Goal: Answer question/provide support

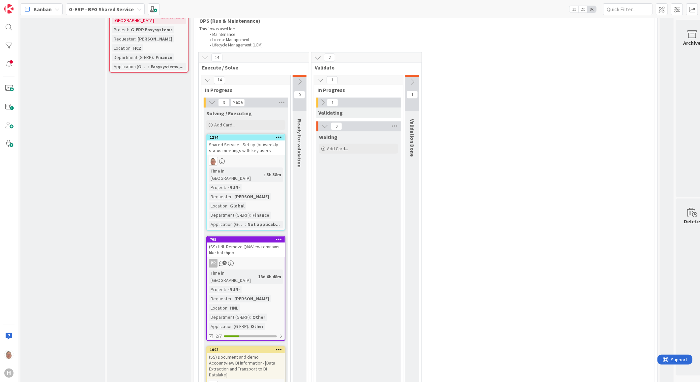
scroll to position [733, 0]
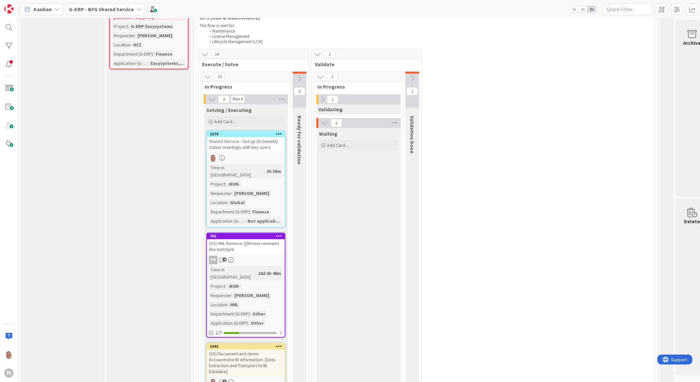
click at [209, 96] on icon at bounding box center [211, 99] width 7 height 7
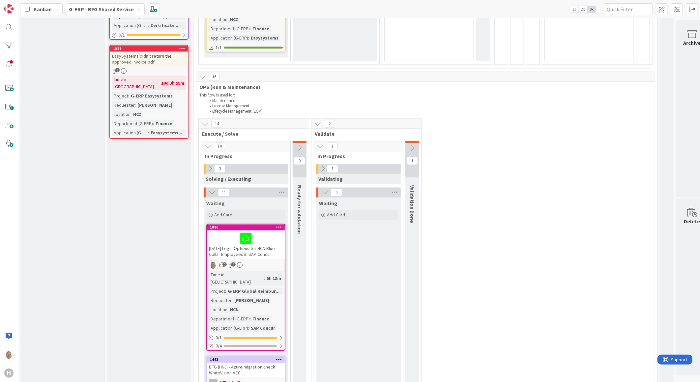
scroll to position [622, 0]
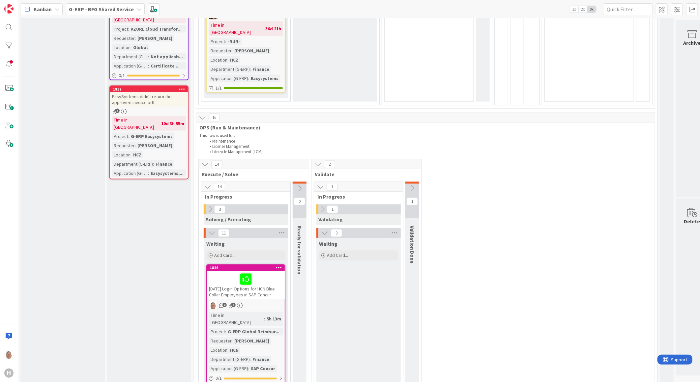
click at [153, 92] on div "EasySystems didn't return the approved invoice pdf" at bounding box center [149, 99] width 78 height 15
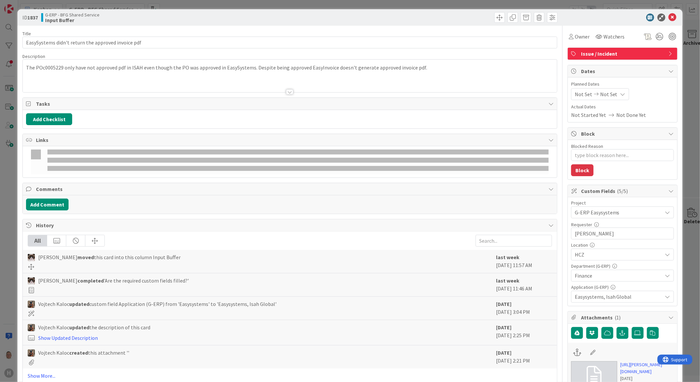
type textarea "x"
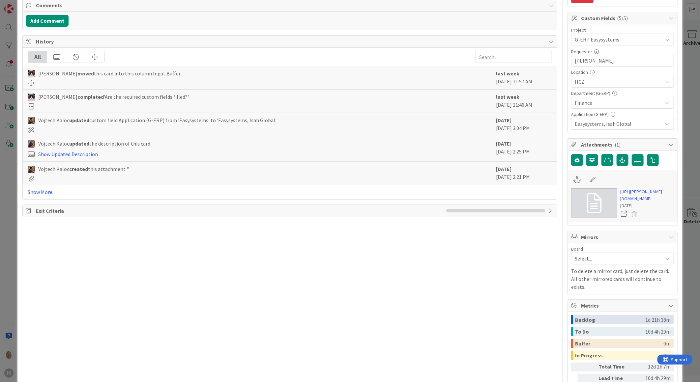
scroll to position [183, 0]
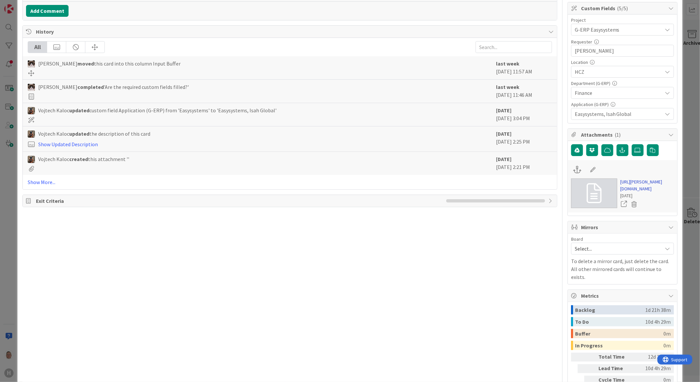
click at [650, 193] on link "[URL][PERSON_NAME][DOMAIN_NAME]" at bounding box center [647, 186] width 53 height 14
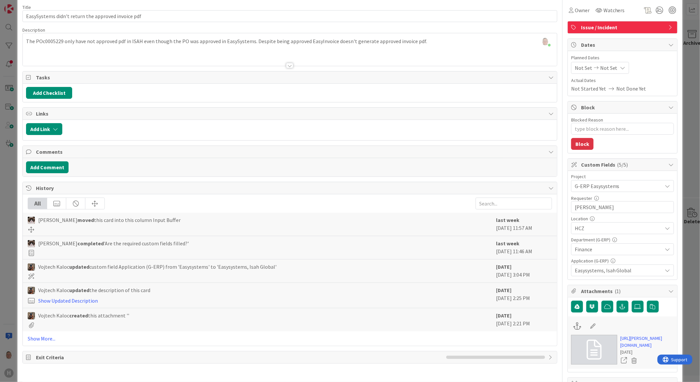
scroll to position [0, 0]
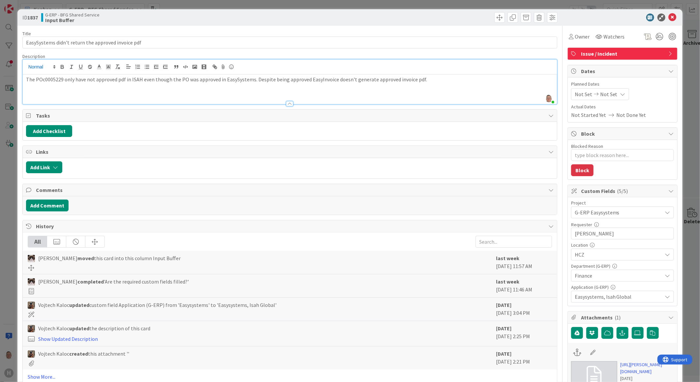
click at [46, 68] on div "[PERSON_NAME] just joined The POc0005229 only have not approved pdf in ISAH eve…" at bounding box center [290, 82] width 534 height 45
click at [46, 68] on span at bounding box center [41, 67] width 32 height 8
click at [153, 86] on div "The POc0005229 only have not approved pdf in ISAH even though the PO was approv…" at bounding box center [290, 90] width 534 height 30
click at [49, 80] on p "The POc0005229 only have not approved pdf in ISAH even though the PO was approv…" at bounding box center [290, 80] width 528 height 8
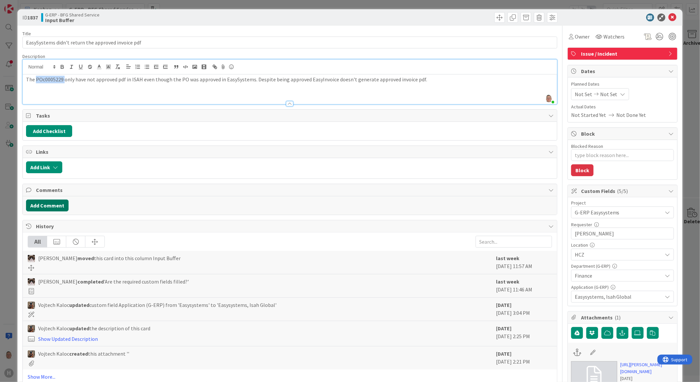
click at [55, 206] on button "Add Comment" at bounding box center [47, 206] width 43 height 12
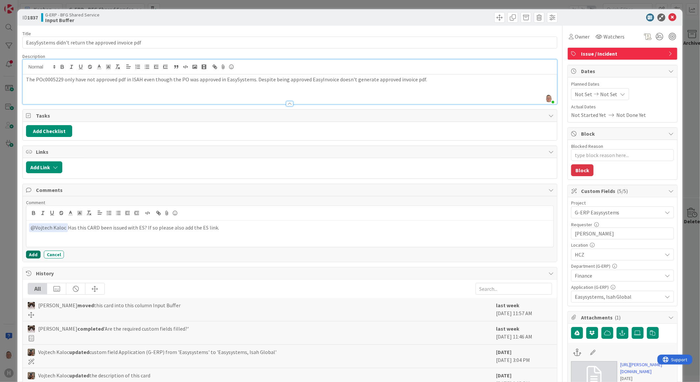
click at [34, 255] on button "Add" at bounding box center [33, 255] width 15 height 8
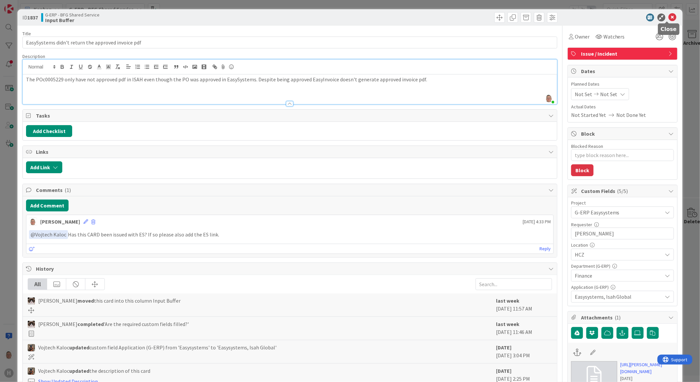
click at [669, 19] on icon at bounding box center [673, 18] width 8 height 8
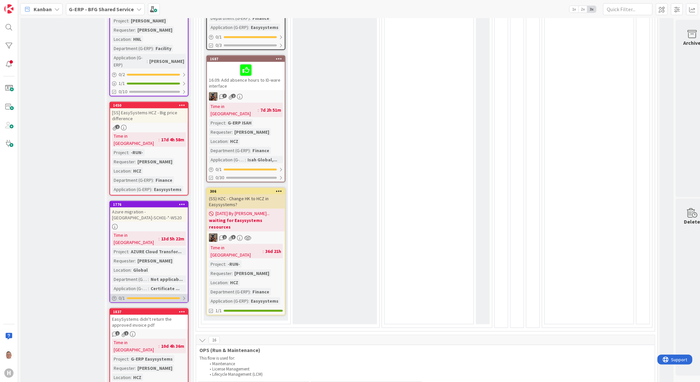
scroll to position [330, 0]
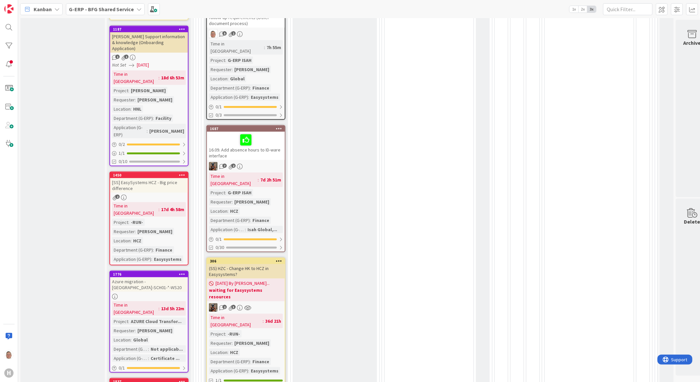
click at [157, 178] on div "[SS] EasySystems HCZ - Big price difference" at bounding box center [149, 185] width 78 height 15
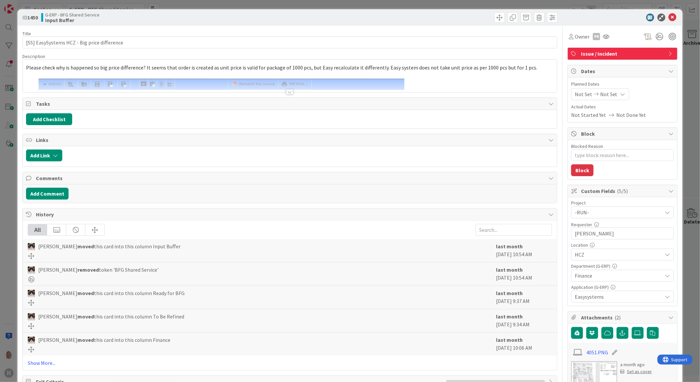
type textarea "x"
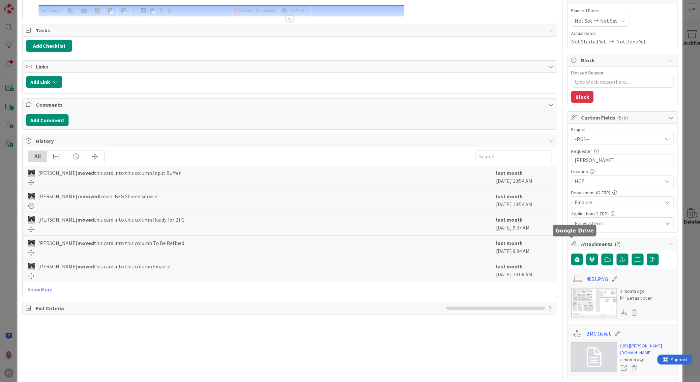
scroll to position [73, 0]
click at [45, 291] on link "Show More..." at bounding box center [290, 290] width 525 height 8
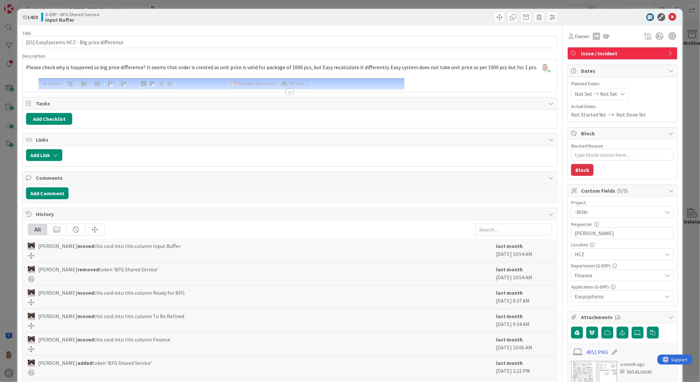
scroll to position [0, 0]
click at [286, 93] on div at bounding box center [289, 91] width 7 height 5
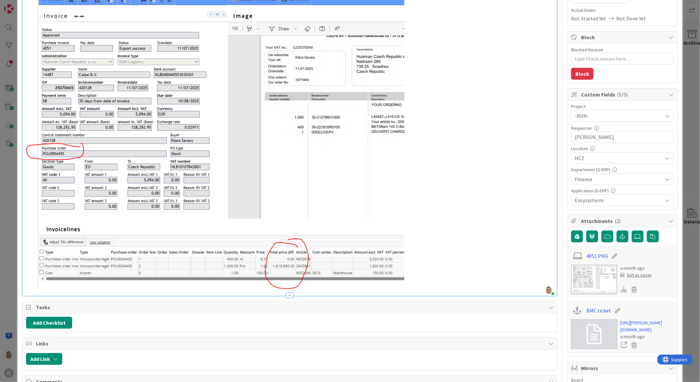
scroll to position [215, 0]
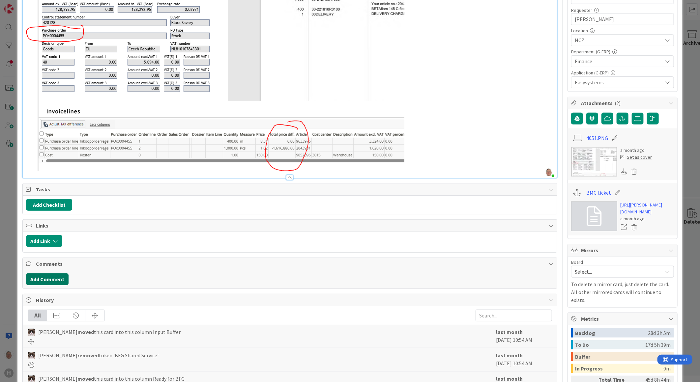
click at [40, 279] on button "Add Comment" at bounding box center [47, 280] width 43 height 12
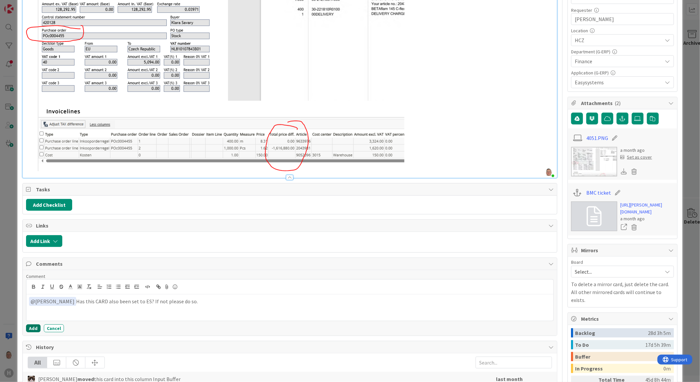
click at [34, 327] on button "Add" at bounding box center [33, 329] width 15 height 8
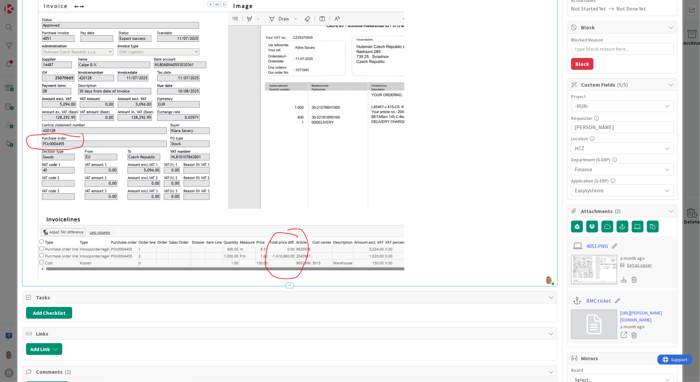
scroll to position [0, 0]
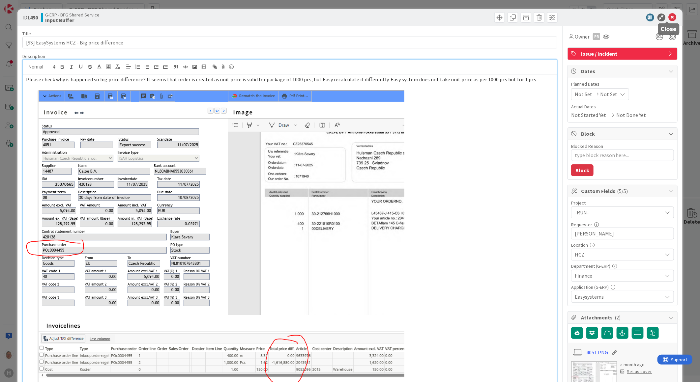
click at [669, 17] on icon at bounding box center [673, 18] width 8 height 8
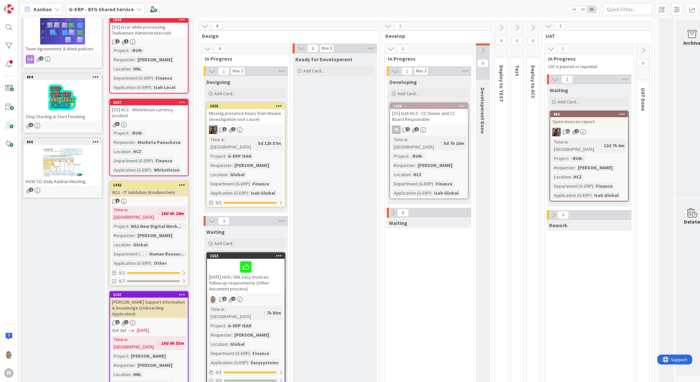
scroll to position [73, 0]
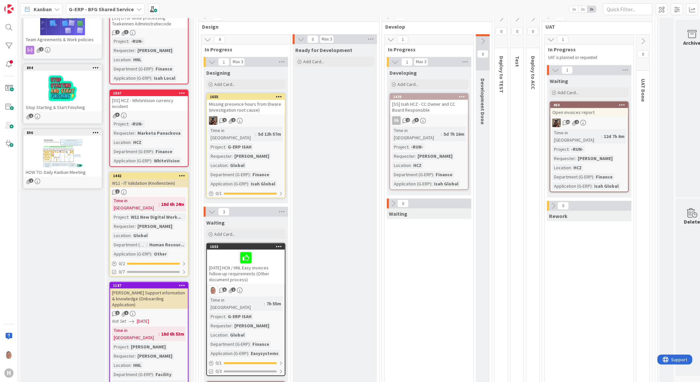
click at [157, 180] on div "W11 - IT Validation (Knollenstein)" at bounding box center [149, 183] width 78 height 9
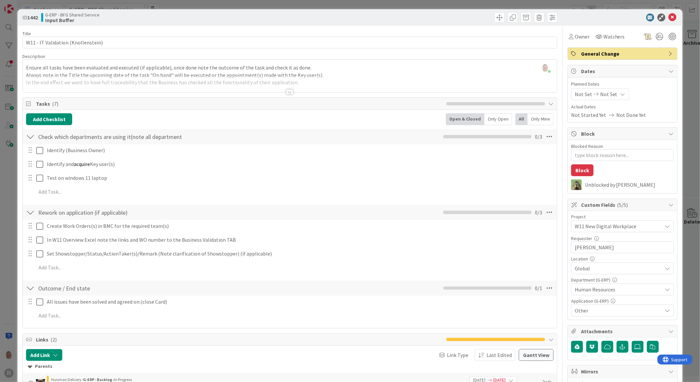
click at [290, 91] on div at bounding box center [289, 91] width 7 height 5
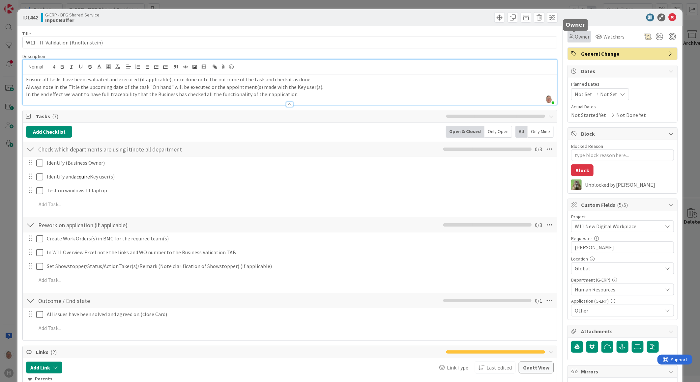
click at [575, 36] on span "Owner" at bounding box center [582, 37] width 15 height 8
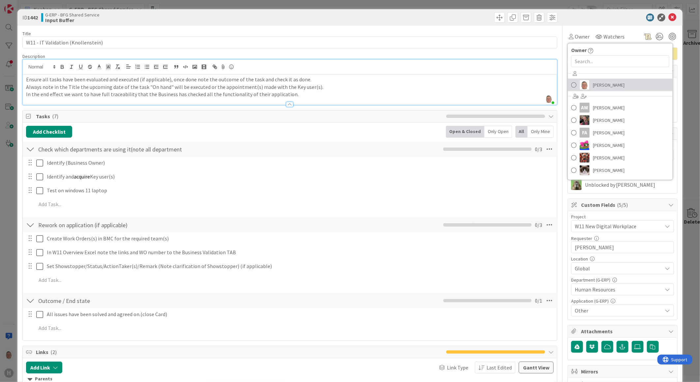
click at [583, 84] on img at bounding box center [585, 85] width 10 height 10
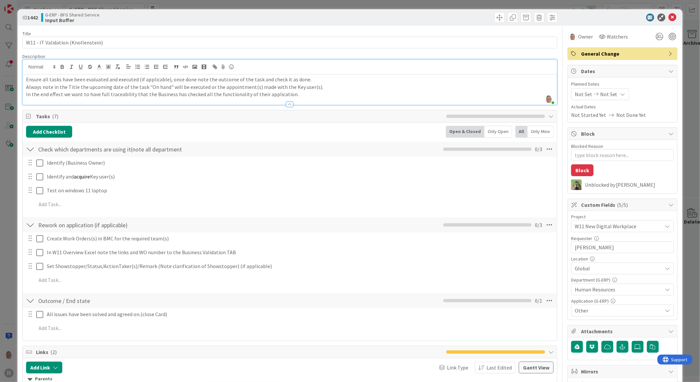
type textarea "x"
click at [669, 15] on icon at bounding box center [673, 18] width 8 height 8
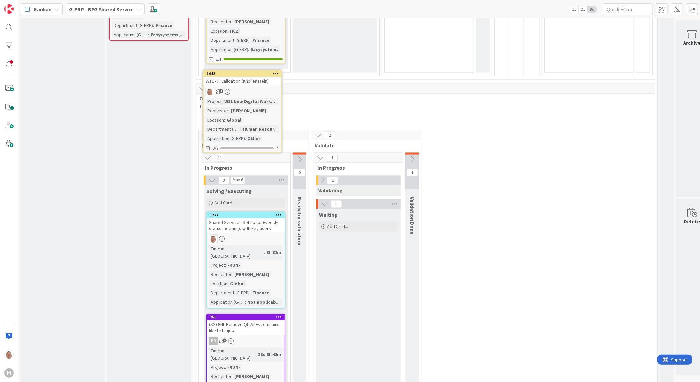
scroll to position [647, 0]
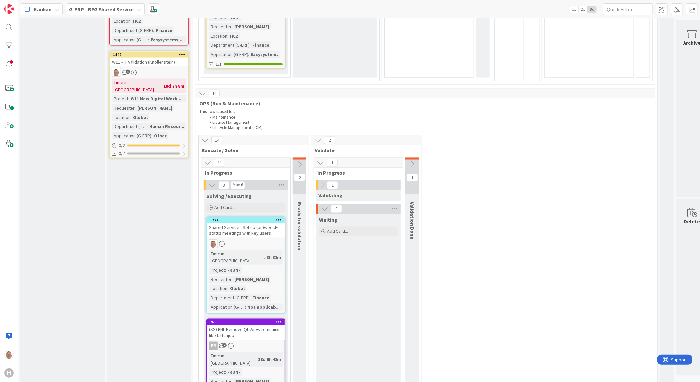
click at [206, 160] on icon at bounding box center [207, 163] width 7 height 7
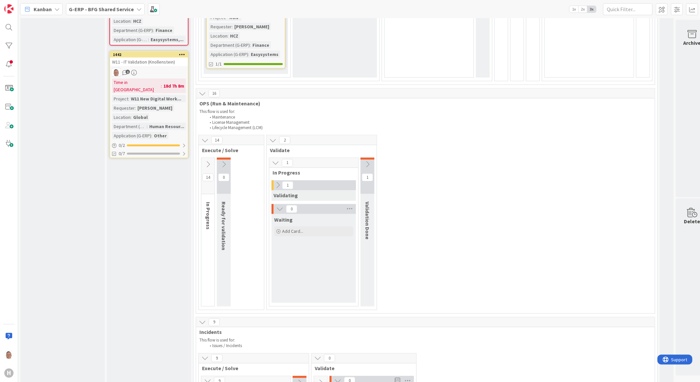
click at [208, 161] on icon at bounding box center [207, 164] width 7 height 7
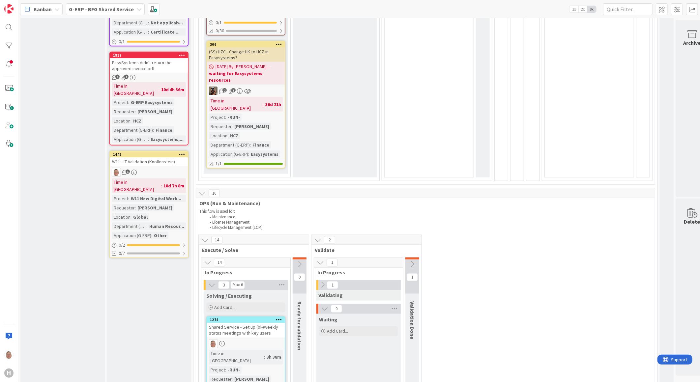
scroll to position [549, 0]
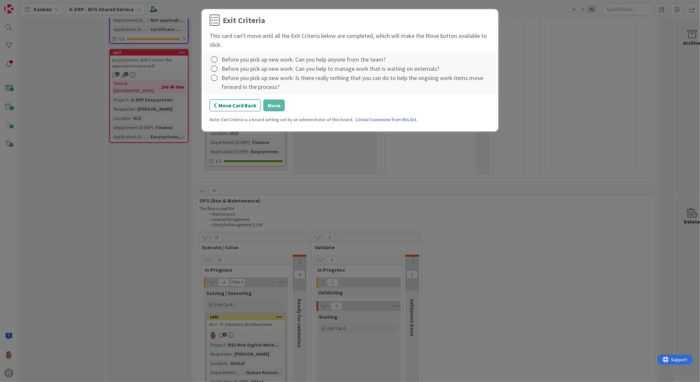
click at [222, 60] on div "Before you pick up new work: Can you help anyone from the team?" at bounding box center [304, 59] width 164 height 9
click at [217, 59] on icon at bounding box center [214, 59] width 9 height 9
click at [217, 70] on link "Complete" at bounding box center [251, 74] width 82 height 10
click at [215, 69] on icon at bounding box center [214, 68] width 9 height 9
click at [220, 80] on link "Complete" at bounding box center [251, 83] width 82 height 10
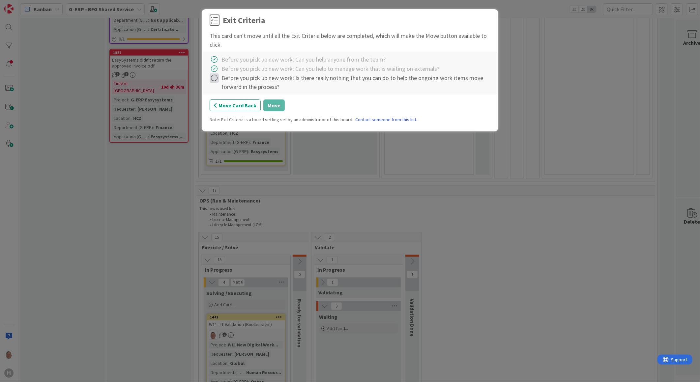
drag, startPoint x: 213, startPoint y: 77, endPoint x: 213, endPoint y: 80, distance: 3.3
click at [213, 77] on icon at bounding box center [214, 78] width 9 height 9
click at [216, 92] on icon at bounding box center [215, 92] width 5 height 4
click at [278, 105] on button "Move" at bounding box center [273, 106] width 21 height 12
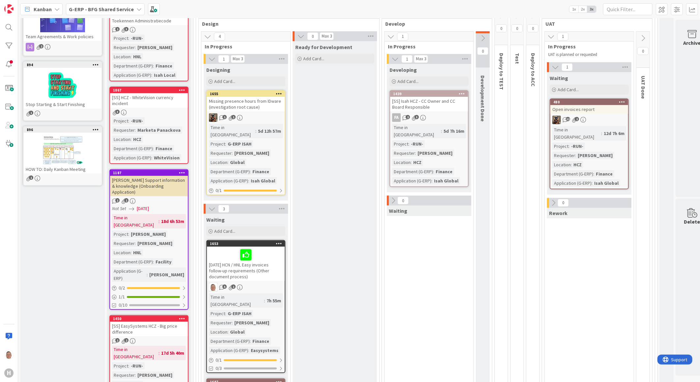
scroll to position [0, 0]
